Goal: Task Accomplishment & Management: Use online tool/utility

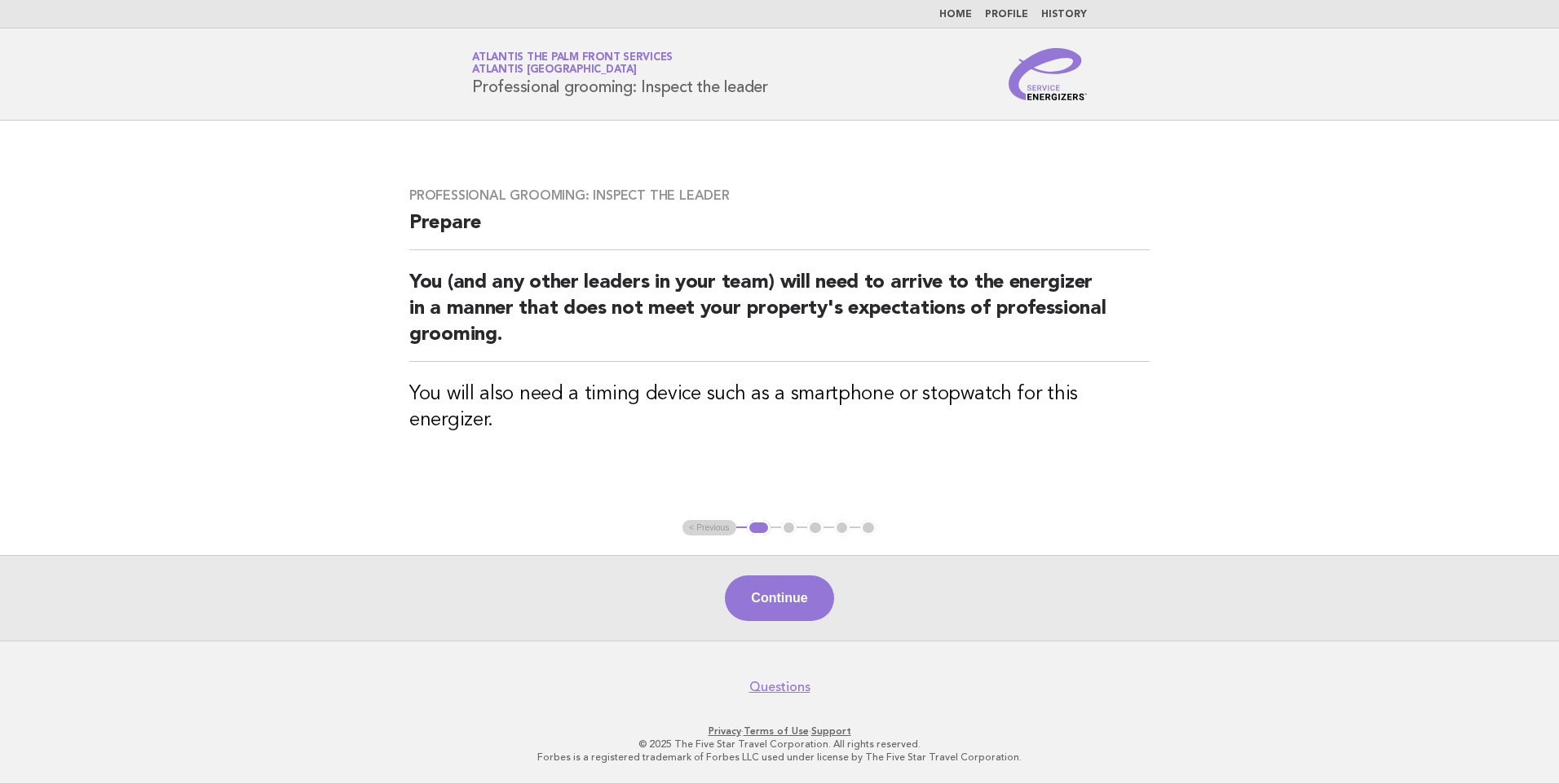
click at [957, 10] on link "Home" at bounding box center [955, 15] width 32 height 10
click at [965, 14] on link "Home" at bounding box center [955, 15] width 32 height 10
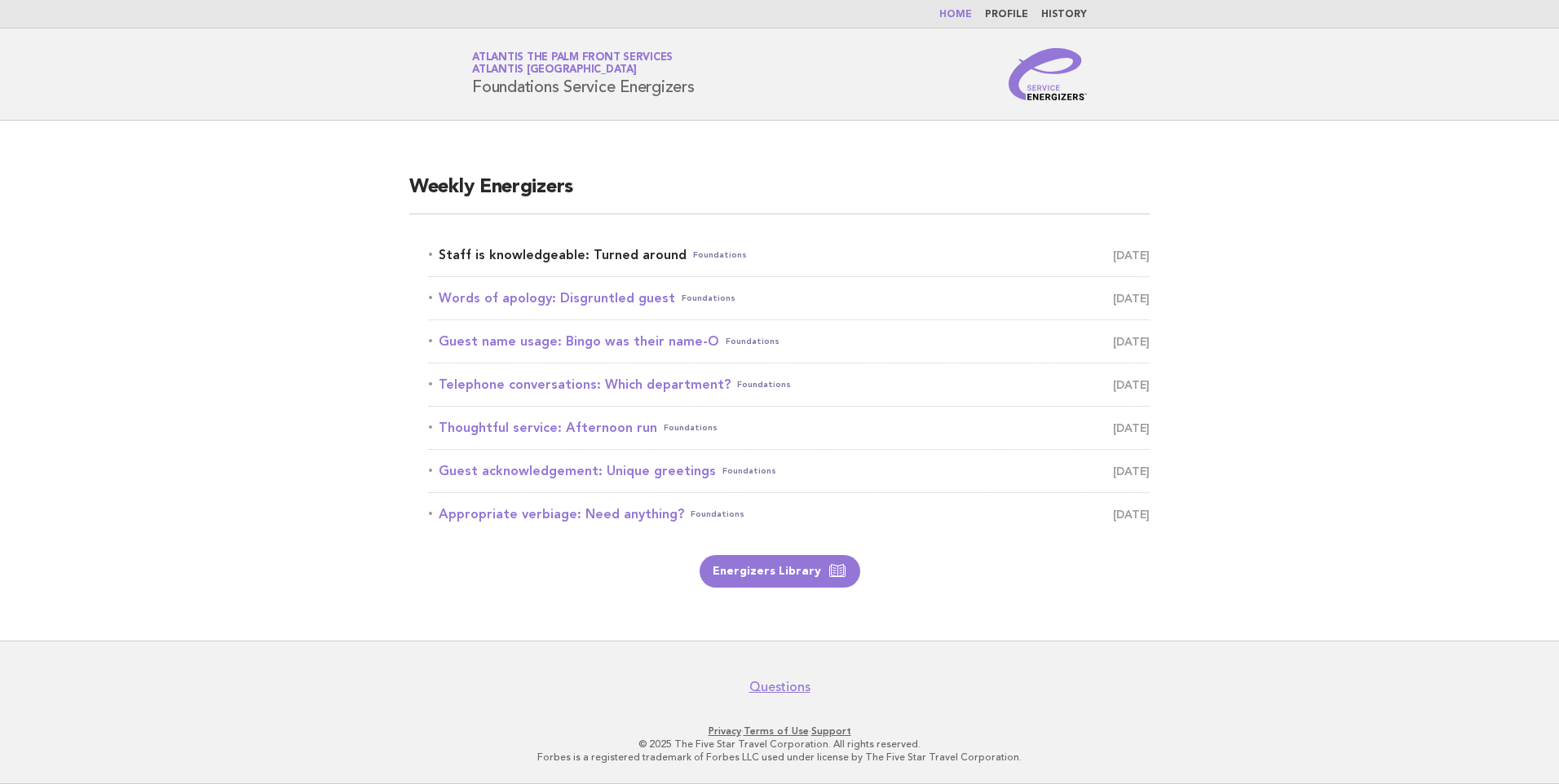
click at [620, 254] on link "Staff is knowledgeable: Turned around Foundations October 10" at bounding box center [789, 255] width 721 height 23
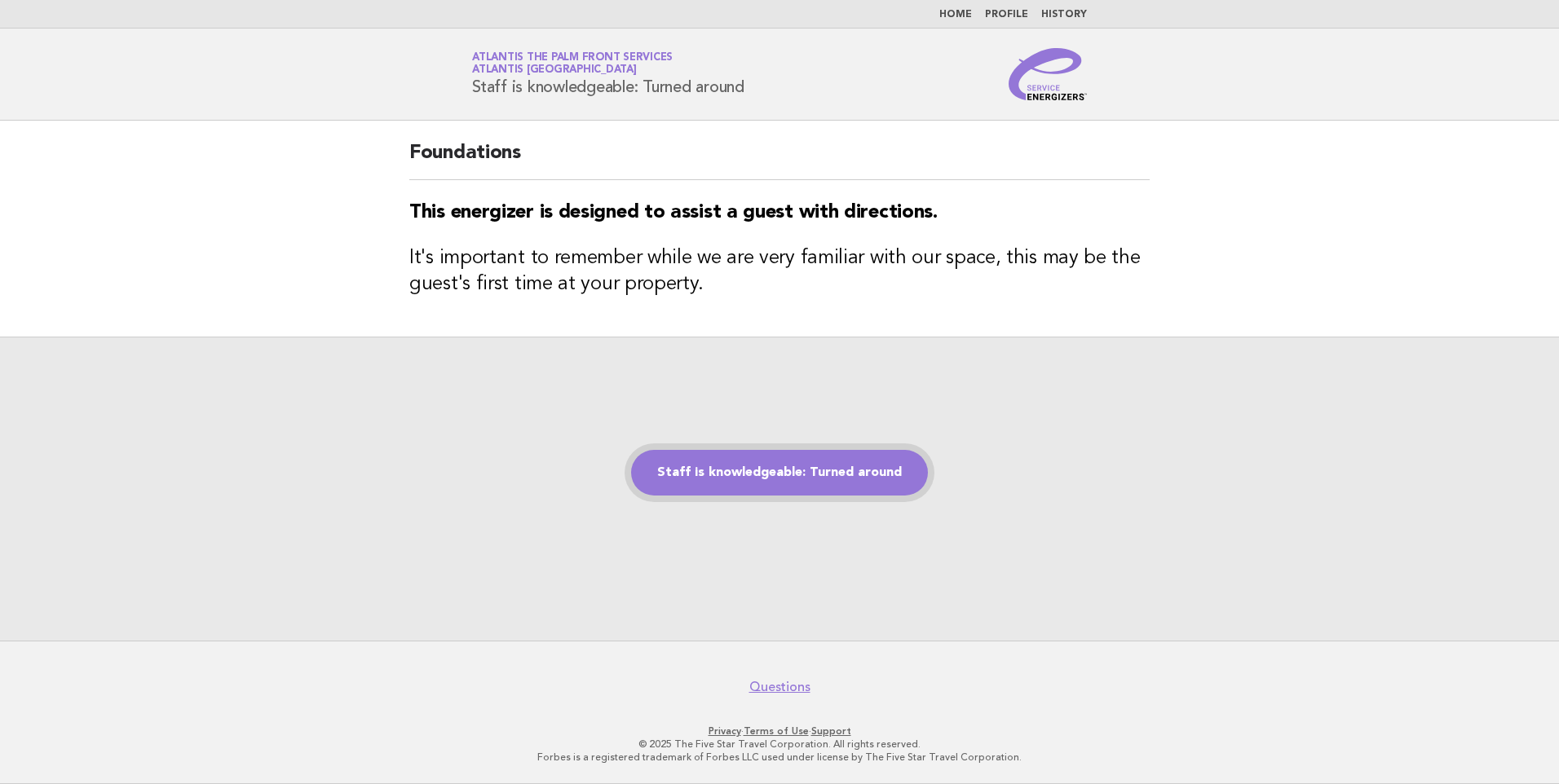
click at [761, 473] on link "Staff is knowledgeable: Turned around" at bounding box center [779, 473] width 297 height 46
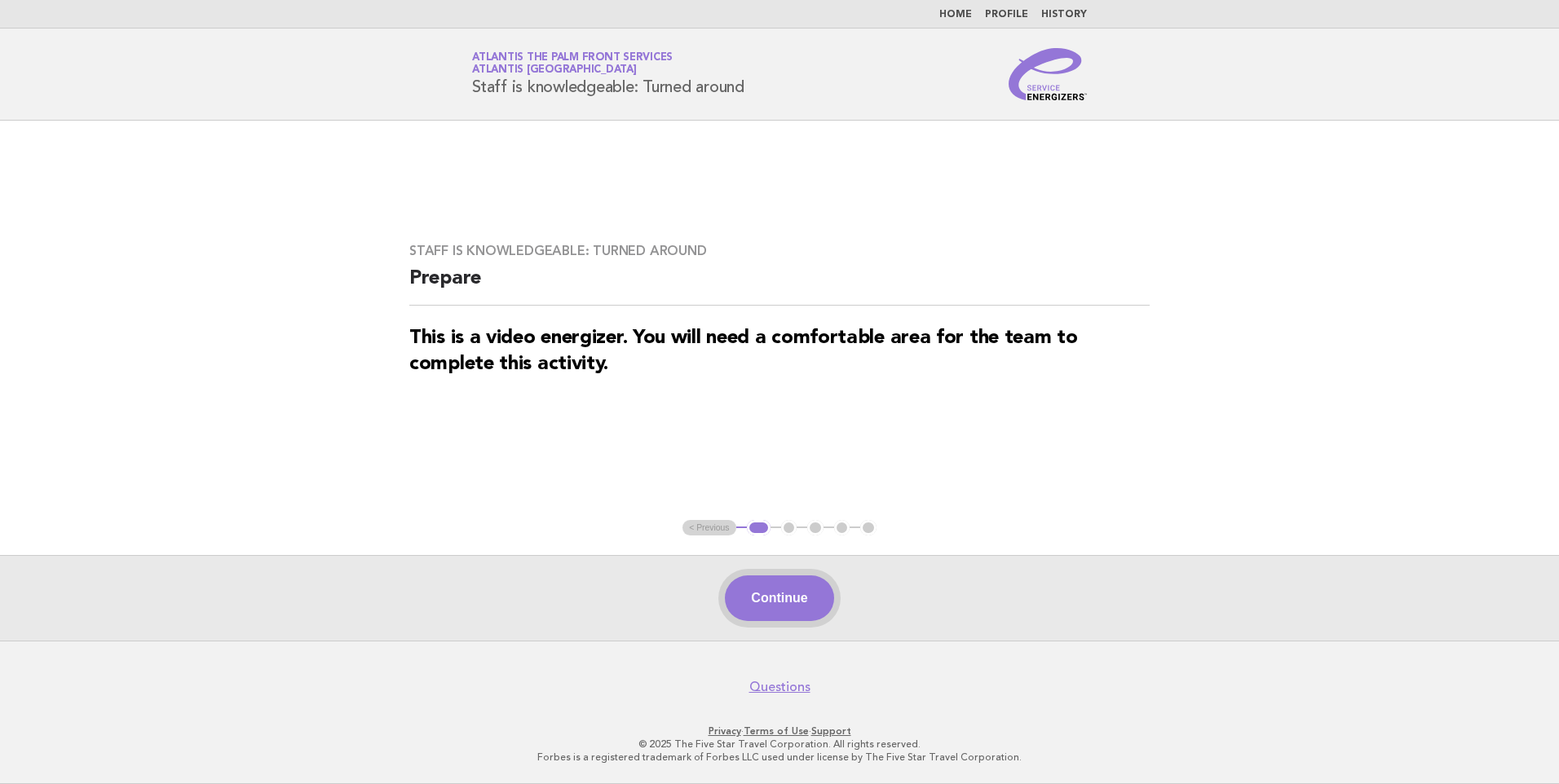
click at [777, 598] on button "Continue" at bounding box center [779, 598] width 109 height 46
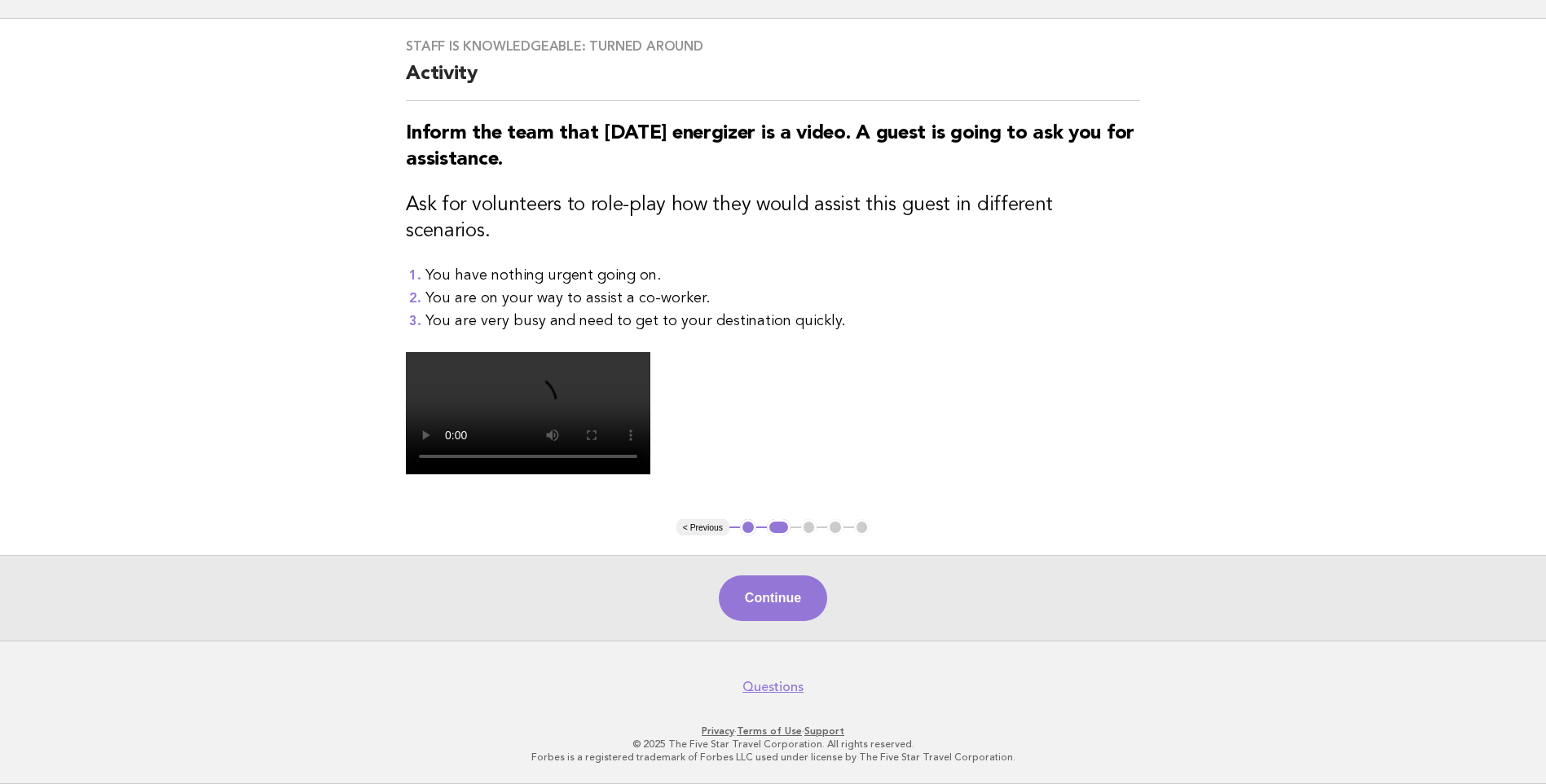
scroll to position [370, 0]
click at [765, 598] on button "Continue" at bounding box center [773, 598] width 108 height 46
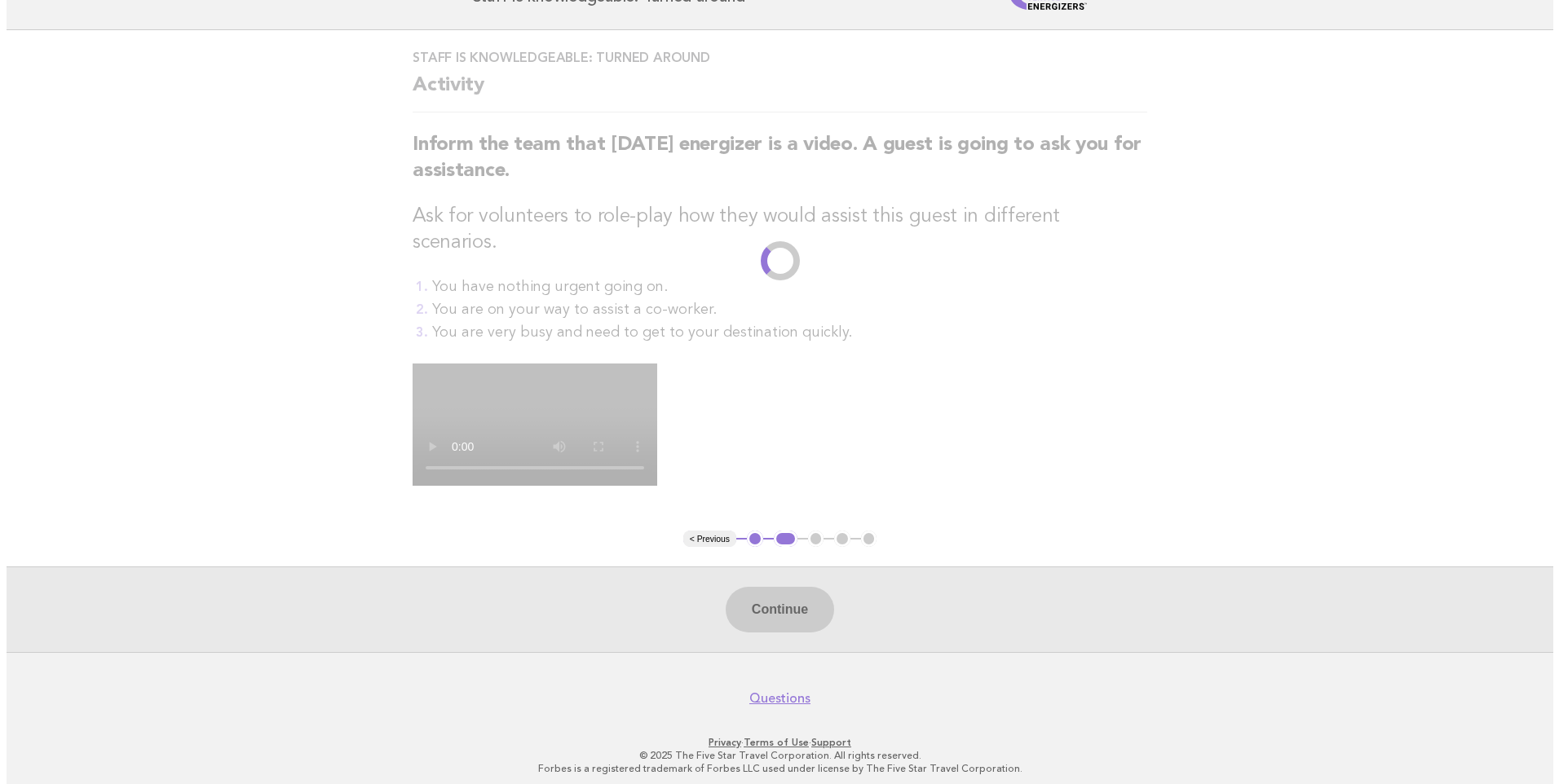
scroll to position [0, 0]
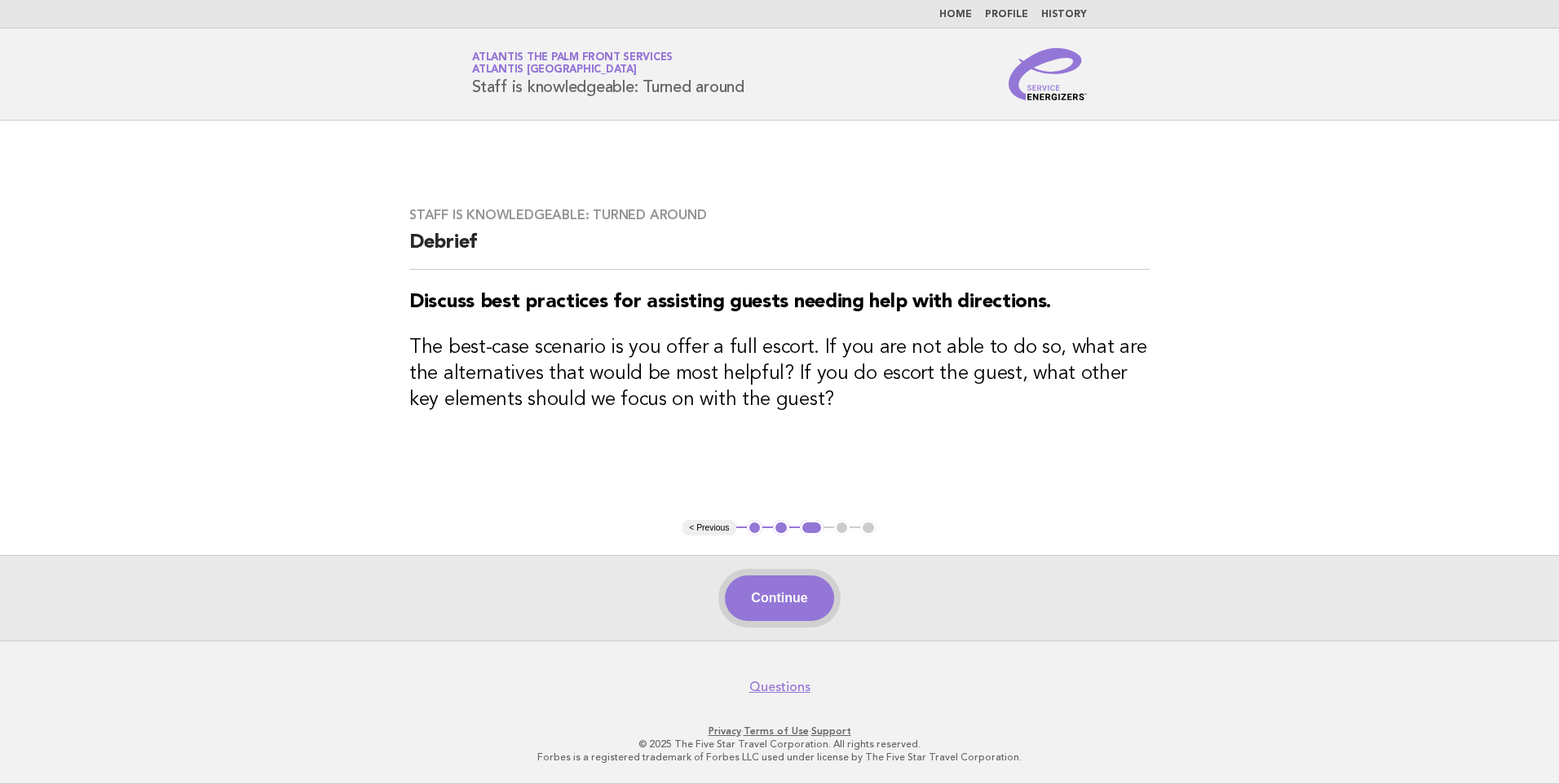
click at [780, 604] on button "Continue" at bounding box center [779, 598] width 109 height 46
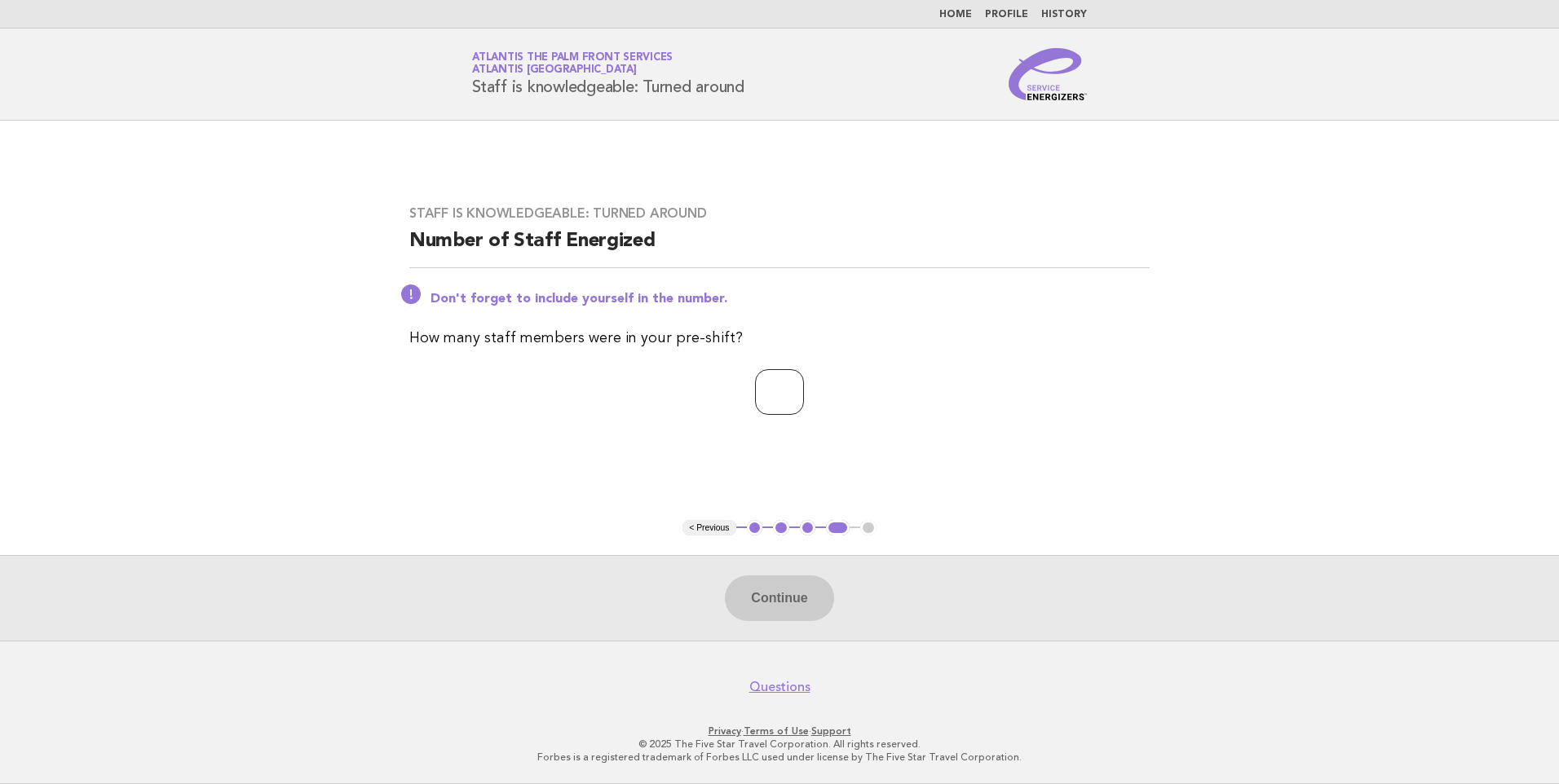
click at [754, 392] on input "number" at bounding box center [779, 392] width 49 height 46
type input "*"
click at [780, 583] on button "Continue" at bounding box center [779, 598] width 109 height 46
